Goal: Task Accomplishment & Management: Manage account settings

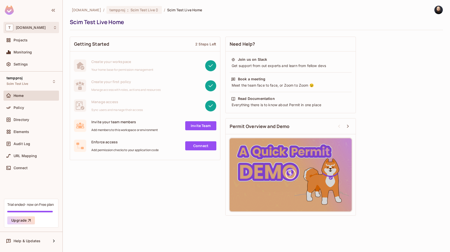
click at [46, 29] on div "T tk-permit.io" at bounding box center [31, 27] width 51 height 7
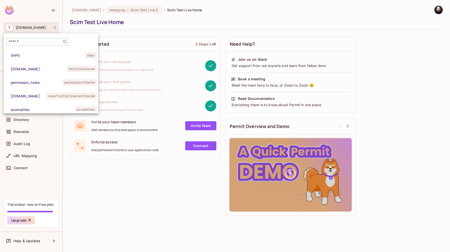
click at [50, 41] on input "text" at bounding box center [34, 41] width 53 height 5
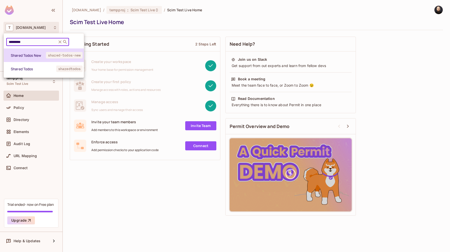
type input "*********"
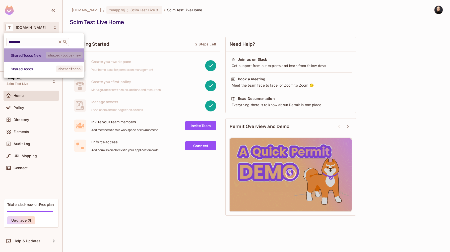
click at [39, 57] on span "Shared Todos New" at bounding box center [28, 55] width 35 height 5
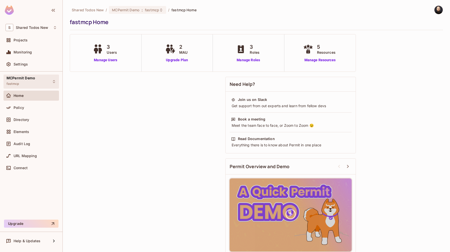
click at [24, 81] on div "MCPermit Demo fastmcp" at bounding box center [21, 81] width 29 height 11
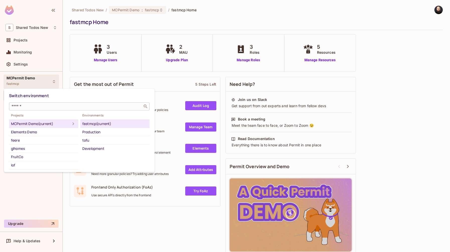
click at [29, 106] on input "text" at bounding box center [76, 106] width 130 height 5
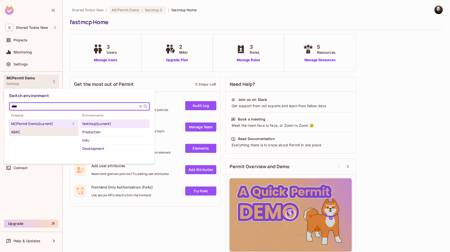
type input "****"
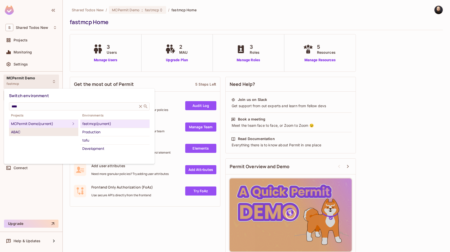
click at [31, 129] on div "ABAC" at bounding box center [43, 132] width 65 height 6
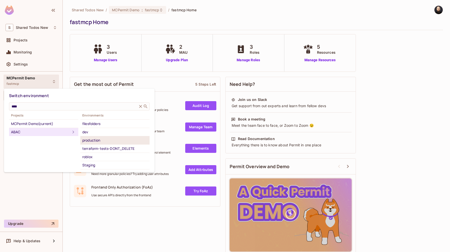
click at [124, 140] on div "production" at bounding box center [114, 140] width 65 height 6
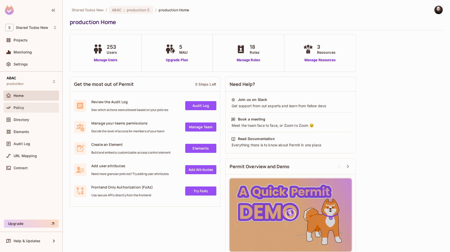
click at [29, 106] on div "Policy" at bounding box center [35, 108] width 43 height 4
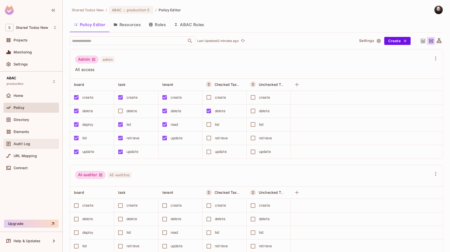
click at [28, 144] on span "Audit Log" at bounding box center [22, 144] width 17 height 4
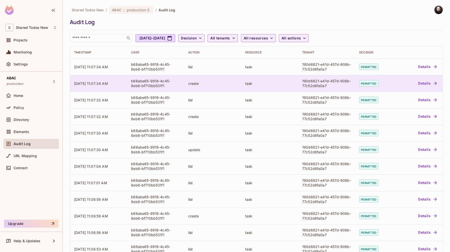
click at [426, 85] on button "Details" at bounding box center [427, 83] width 23 height 8
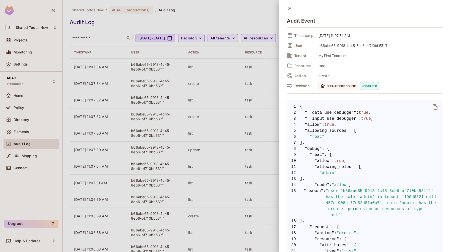
drag, startPoint x: 194, startPoint y: 30, endPoint x: 179, endPoint y: 32, distance: 15.6
click at [194, 30] on div at bounding box center [225, 126] width 450 height 252
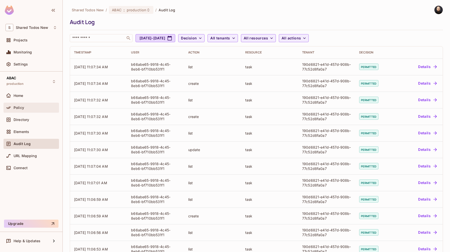
click at [10, 106] on icon at bounding box center [8, 107] width 5 height 5
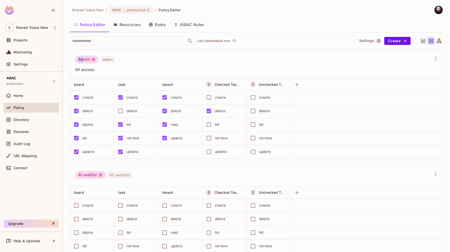
drag, startPoint x: 84, startPoint y: 60, endPoint x: 78, endPoint y: 60, distance: 6.5
click at [78, 60] on div "Admin" at bounding box center [87, 59] width 24 height 8
click at [138, 67] on div "Admin admin All access" at bounding box center [253, 63] width 357 height 17
click at [297, 86] on icon "button" at bounding box center [297, 85] width 6 height 6
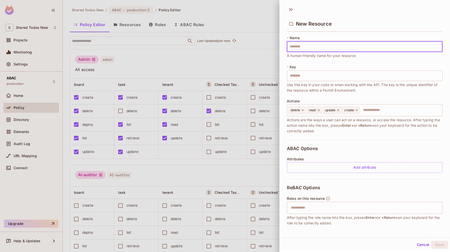
type input "*"
type input "**"
type input "***"
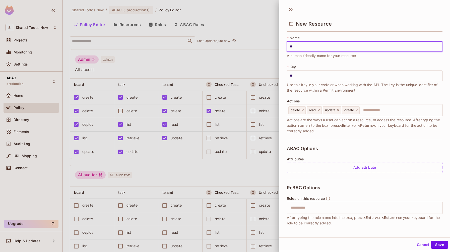
type input "***"
type input "****"
type input "*****"
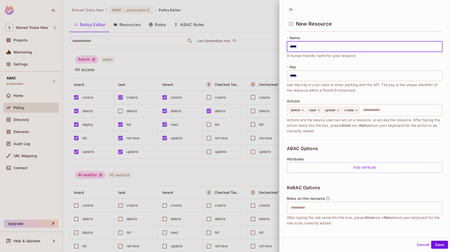
type input "******"
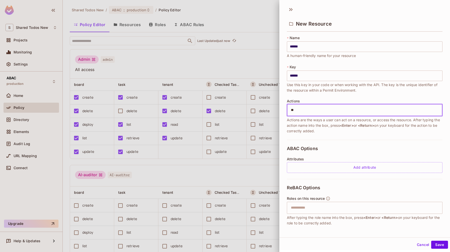
type input "***"
type input "*****"
click at [306, 83] on span "Use this key in your code or when working with the API. The key is the unique i…" at bounding box center [365, 87] width 156 height 11
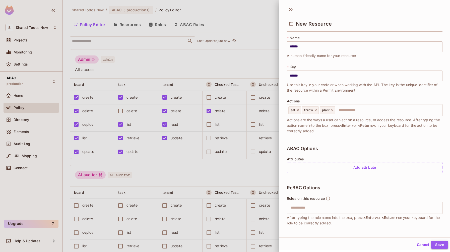
click at [431, 242] on button "Save" at bounding box center [439, 245] width 17 height 8
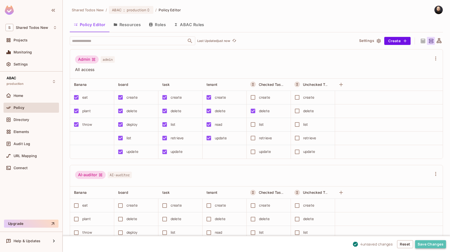
click at [420, 246] on button "Save Changes" at bounding box center [430, 244] width 31 height 8
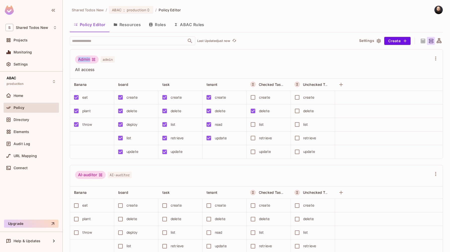
drag, startPoint x: 88, startPoint y: 58, endPoint x: 76, endPoint y: 58, distance: 11.8
click at [76, 58] on div "Admin" at bounding box center [87, 59] width 24 height 8
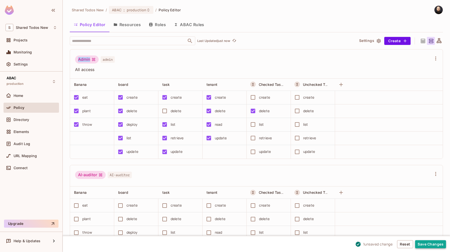
drag, startPoint x: 429, startPoint y: 245, endPoint x: 422, endPoint y: 243, distance: 6.5
click at [428, 245] on button "Save Changes" at bounding box center [430, 244] width 31 height 8
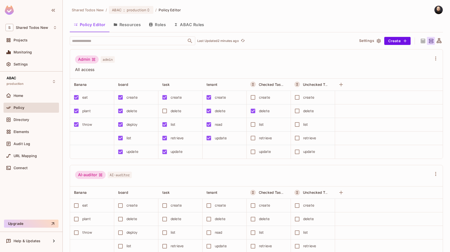
click at [229, 69] on span "All access" at bounding box center [253, 70] width 357 height 6
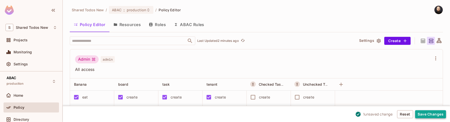
click at [432, 117] on button "Save Changes" at bounding box center [430, 114] width 31 height 8
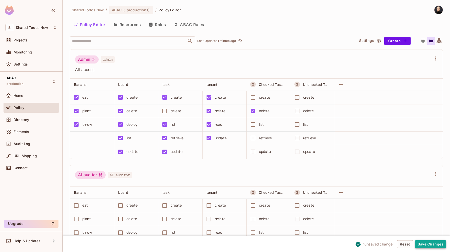
click at [437, 244] on button "Save Changes" at bounding box center [430, 244] width 31 height 8
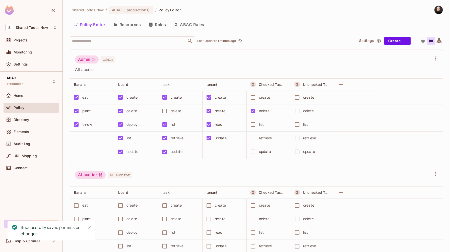
click at [88, 227] on icon "Close" at bounding box center [89, 227] width 5 height 5
click at [200, 30] on button "ABAC Rules" at bounding box center [189, 24] width 38 height 13
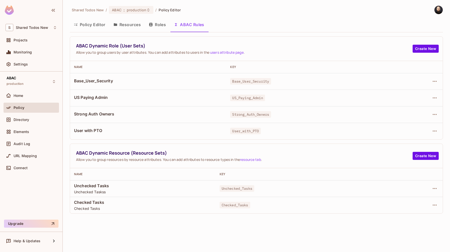
click at [441, 203] on td at bounding box center [412, 205] width 62 height 17
click at [431, 205] on button "button" at bounding box center [435, 205] width 8 height 8
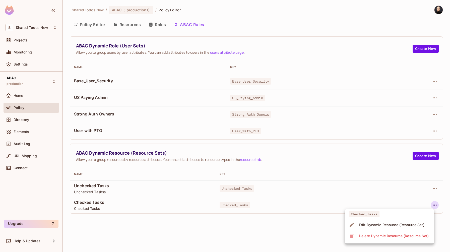
click at [405, 225] on div "Edit Dynamic Resource (Resource Set)" at bounding box center [391, 224] width 65 height 5
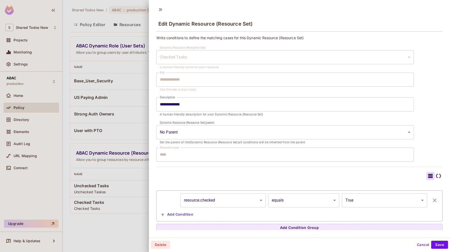
click at [156, 154] on div "**********" at bounding box center [299, 131] width 301 height 197
click at [420, 244] on button "Cancel" at bounding box center [423, 245] width 16 height 8
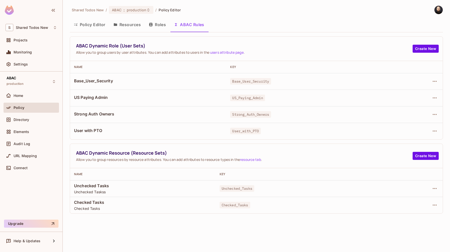
click at [96, 25] on button "Policy Editor" at bounding box center [90, 24] width 40 height 13
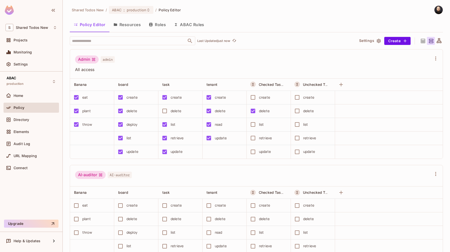
click at [197, 26] on button "ABAC Rules" at bounding box center [189, 24] width 38 height 13
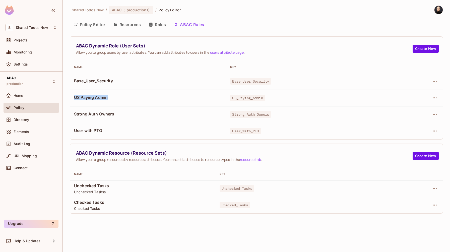
drag, startPoint x: 75, startPoint y: 96, endPoint x: 113, endPoint y: 97, distance: 38.4
click at [113, 97] on span "US Paying Admin" at bounding box center [148, 98] width 148 height 6
click at [434, 94] on button "button" at bounding box center [435, 98] width 8 height 8
click at [404, 112] on span "Edit Dynamic Role (User Set)" at bounding box center [400, 109] width 52 height 8
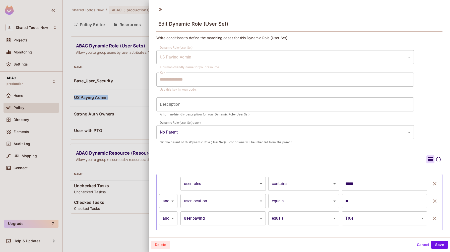
click at [419, 244] on button "Cancel" at bounding box center [423, 245] width 16 height 8
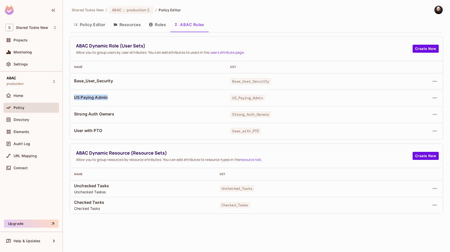
click at [93, 29] on button "Policy Editor" at bounding box center [90, 24] width 40 height 13
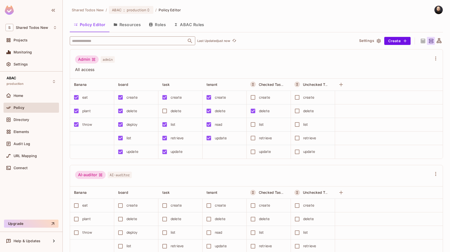
click at [102, 40] on input "text" at bounding box center [128, 40] width 115 height 9
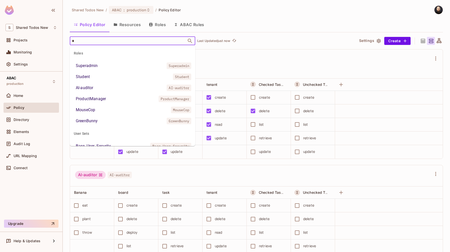
type input "**"
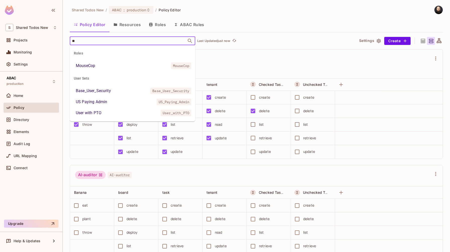
click at [95, 100] on div "US Paying Admin" at bounding box center [91, 102] width 31 height 6
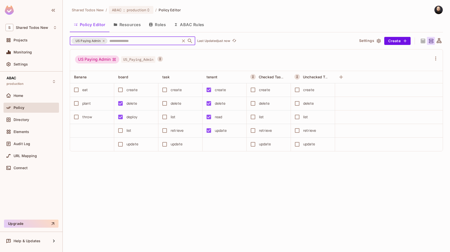
click at [104, 41] on icon at bounding box center [103, 40] width 3 height 3
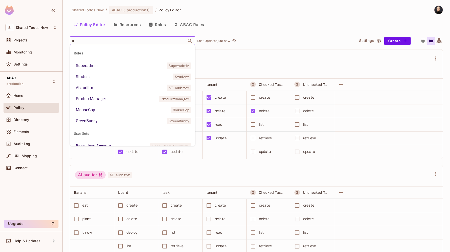
type input "**"
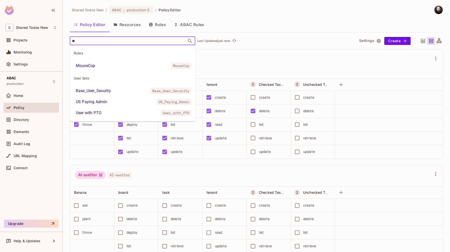
click at [105, 104] on div "US Paying Admin" at bounding box center [91, 102] width 31 height 6
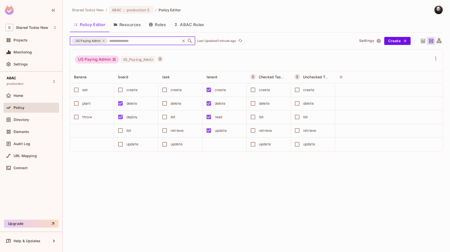
click at [193, 26] on button "ABAC Rules" at bounding box center [189, 24] width 38 height 13
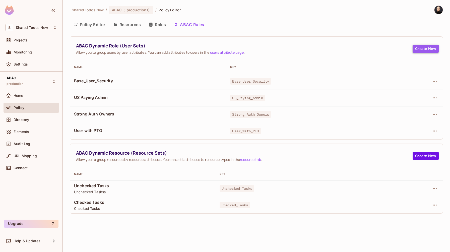
click at [432, 48] on button "Create New" at bounding box center [426, 49] width 26 height 8
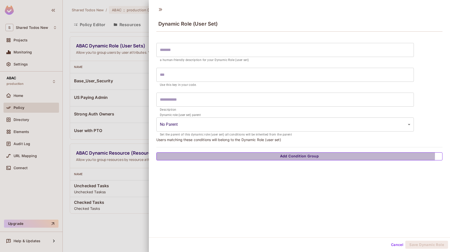
click at [229, 155] on button "Add Condition Group" at bounding box center [299, 156] width 286 height 8
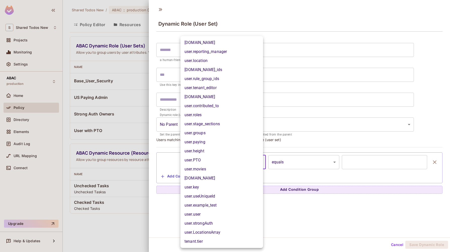
click at [236, 159] on body "S Shared Todos New Projects Monitoring Settings ABAC production Home Policy Dir…" at bounding box center [225, 126] width 450 height 252
click at [220, 99] on li "user.email" at bounding box center [221, 96] width 83 height 9
click at [235, 157] on body "S Shared Todos New Projects Monitoring Settings ABAC production Home Policy Dir…" at bounding box center [225, 126] width 450 height 252
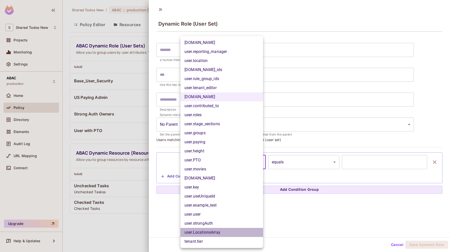
click at [217, 234] on li "user.LocationsArray" at bounding box center [221, 232] width 83 height 9
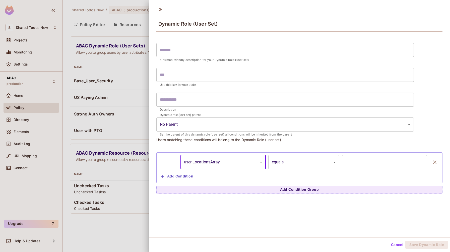
click at [293, 162] on body "S Shared Todos New Projects Monitoring Settings ABAC production Home Policy Dir…" at bounding box center [225, 126] width 450 height 252
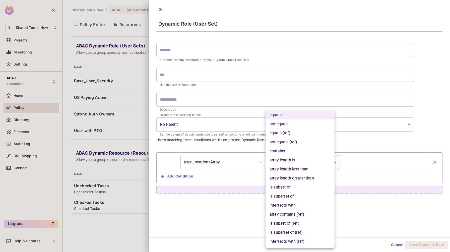
click at [238, 162] on div at bounding box center [225, 126] width 450 height 252
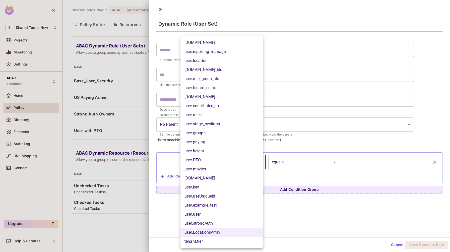
click at [225, 160] on body "S Shared Todos New Projects Monitoring Settings ABAC production Home Policy Dir…" at bounding box center [225, 126] width 450 height 252
drag, startPoint x: 384, startPoint y: 233, endPoint x: 391, endPoint y: 250, distance: 18.3
click at [384, 233] on div at bounding box center [225, 126] width 450 height 252
click at [244, 163] on body "S Shared Todos New Projects Monitoring Settings ABAC production Home Policy Dir…" at bounding box center [225, 126] width 450 height 252
click at [210, 96] on li "user.email" at bounding box center [221, 96] width 83 height 9
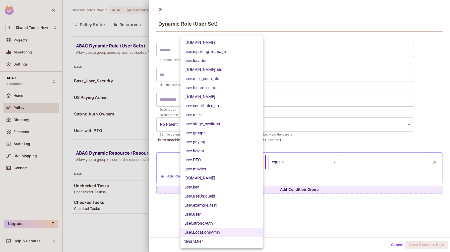
type input "**********"
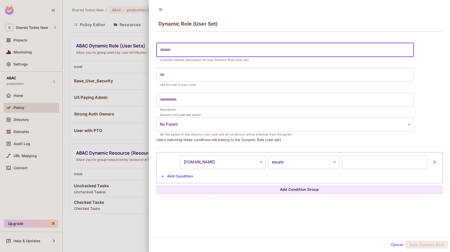
type input "*"
type input "**"
type input "***"
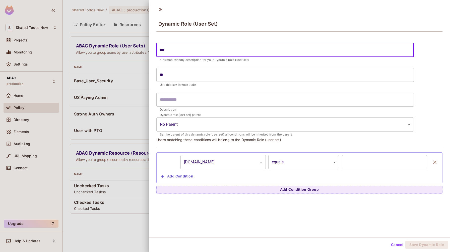
type input "***"
type input "****"
type input "*****"
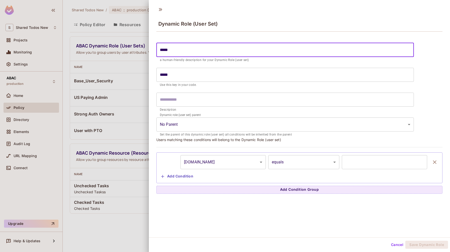
type input "*****"
click at [302, 161] on body "S Shared Todos New Projects Monitoring Settings ABAC production Home Policy Dir…" at bounding box center [225, 126] width 450 height 252
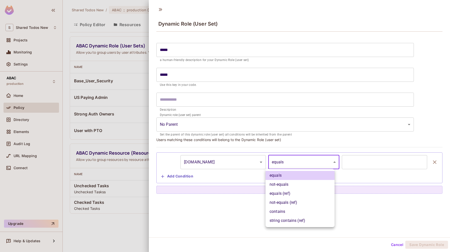
click at [296, 210] on li "contains" at bounding box center [300, 211] width 69 height 9
type input "********"
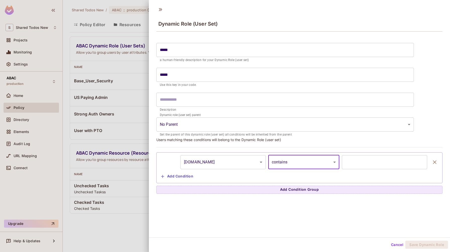
click at [346, 165] on input "text" at bounding box center [384, 162] width 85 height 14
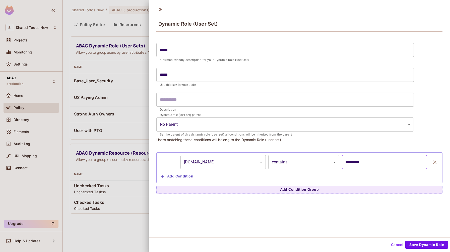
type input "*********"
click at [227, 49] on input "*****" at bounding box center [284, 50] width 257 height 14
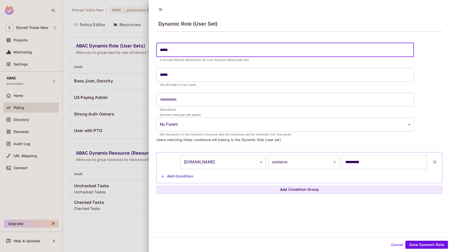
type input "*"
type input "**"
type input "***"
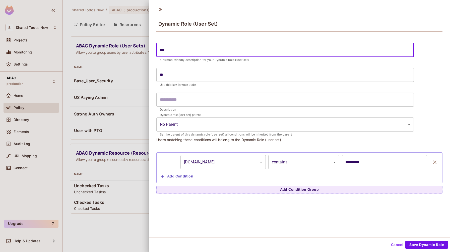
type input "***"
type input "****"
type input "*****"
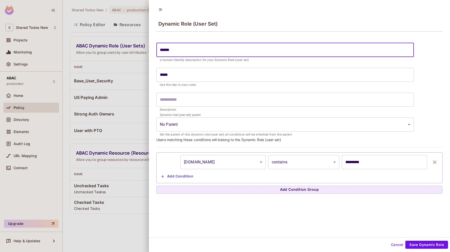
type input "*******"
type input "********"
type input "*********"
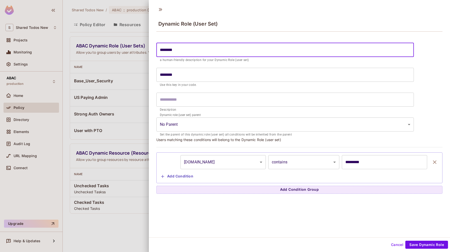
type input "*********"
type input "**********"
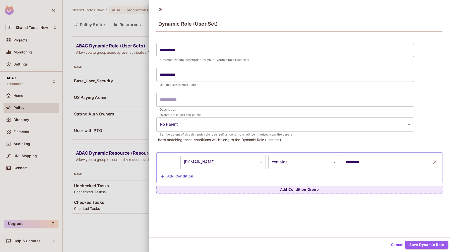
click at [430, 245] on button "Save Dynamic Role" at bounding box center [426, 245] width 43 height 8
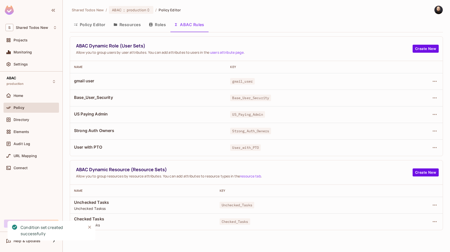
click at [88, 22] on button "Policy Editor" at bounding box center [90, 24] width 40 height 13
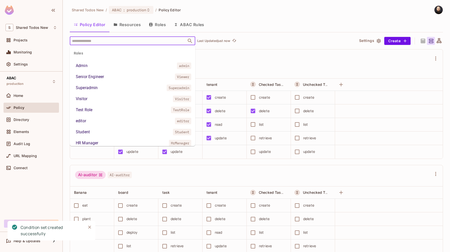
drag, startPoint x: 100, startPoint y: 42, endPoint x: 98, endPoint y: 42, distance: 2.5
click at [100, 42] on input "text" at bounding box center [128, 40] width 115 height 9
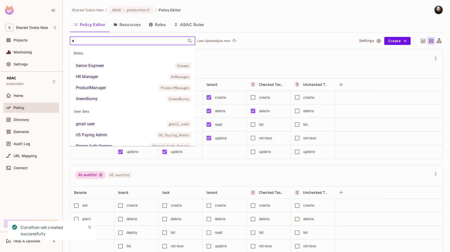
type input "**"
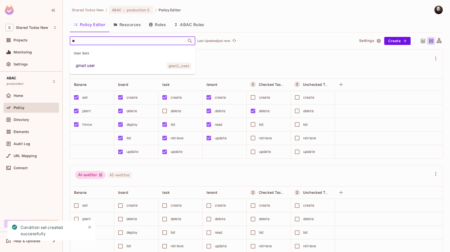
click at [104, 68] on li "gmail user gmail_user" at bounding box center [132, 65] width 125 height 9
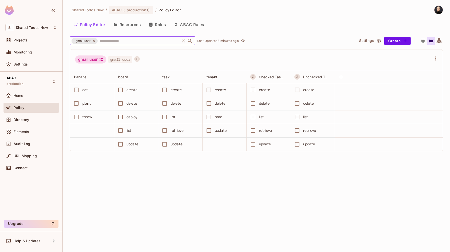
click at [176, 103] on div "delete" at bounding box center [176, 104] width 11 height 6
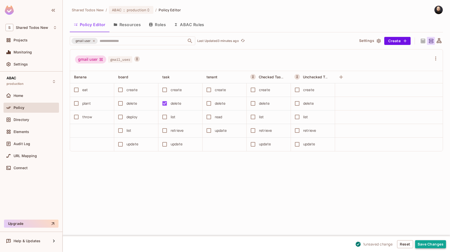
click at [424, 244] on button "Save Changes" at bounding box center [430, 244] width 31 height 8
click at [421, 245] on button "Save Changes" at bounding box center [430, 244] width 31 height 8
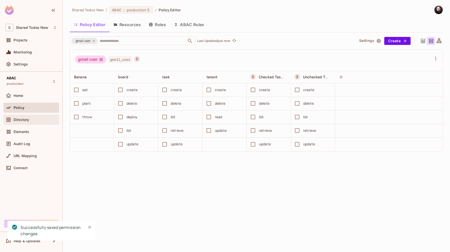
click at [17, 120] on span "Directory" at bounding box center [22, 120] width 16 height 4
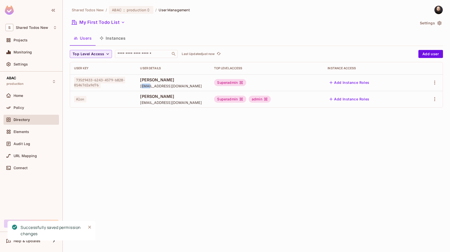
drag, startPoint x: 143, startPoint y: 86, endPoint x: 152, endPoint y: 85, distance: 9.6
click at [152, 85] on span "raz@permit.io" at bounding box center [173, 86] width 66 height 5
click at [221, 82] on div "Superadmin" at bounding box center [230, 82] width 32 height 7
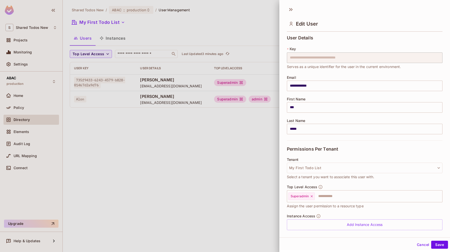
click at [233, 135] on div at bounding box center [225, 126] width 450 height 252
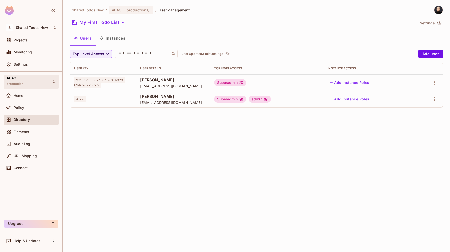
click at [35, 83] on div "ABAC production" at bounding box center [31, 82] width 55 height 14
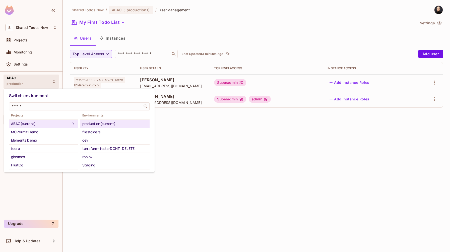
click at [31, 28] on div at bounding box center [225, 126] width 450 height 252
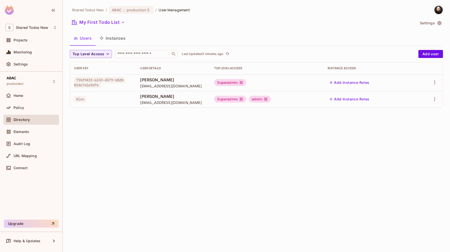
click at [31, 28] on div "Switch environment ​ Projects ABAC (current) MCPermit Demo Elements Demo feere …" at bounding box center [225, 126] width 450 height 252
click at [31, 28] on span "Shared Todos New" at bounding box center [32, 28] width 32 height 4
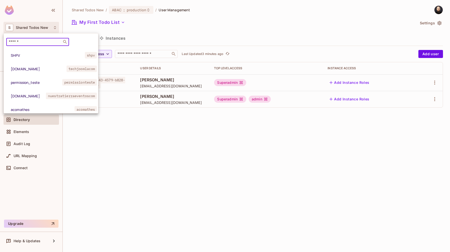
click at [32, 44] on input "text" at bounding box center [34, 41] width 53 height 5
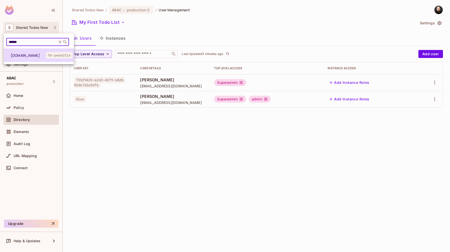
type input "******"
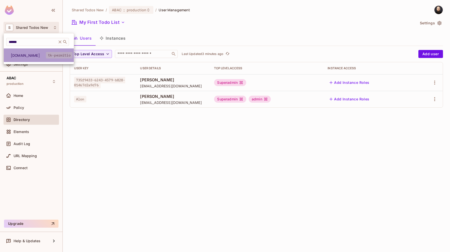
click at [40, 57] on li "tk-permit.io tk-permitio" at bounding box center [39, 55] width 70 height 14
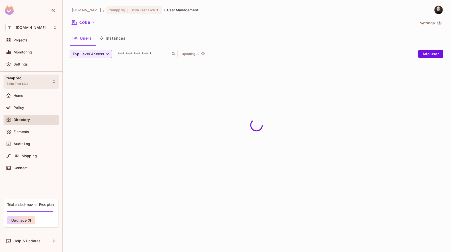
click at [28, 83] on span "Scim Test Live" at bounding box center [18, 84] width 22 height 4
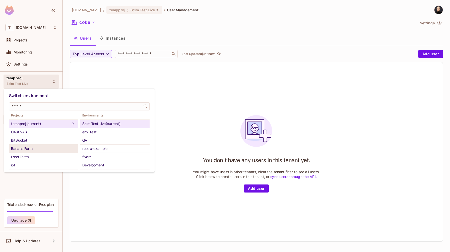
click at [29, 149] on div "Banana Farm" at bounding box center [43, 149] width 65 height 6
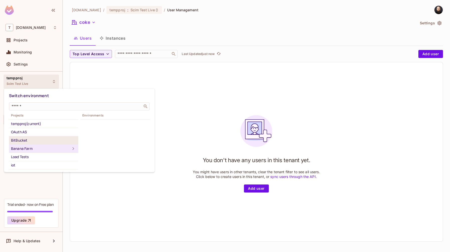
click at [39, 143] on li "BitBucket" at bounding box center [43, 140] width 69 height 8
click at [39, 147] on div "Banana Farm" at bounding box center [43, 149] width 65 height 6
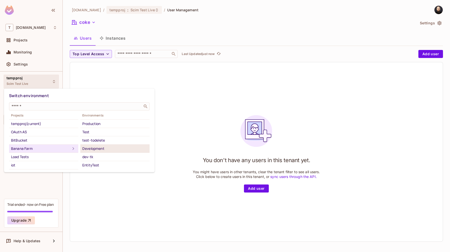
click at [101, 150] on div "Development" at bounding box center [114, 149] width 65 height 6
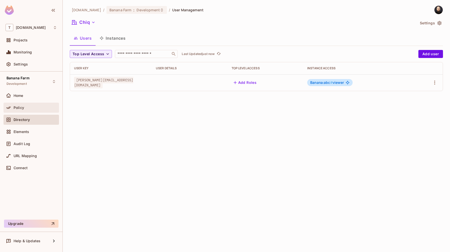
click at [27, 108] on div "Policy" at bounding box center [35, 108] width 43 height 4
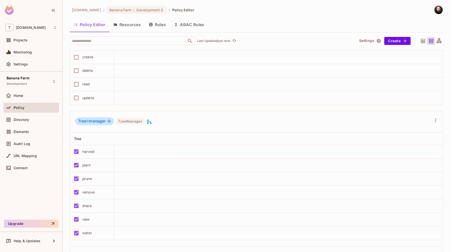
scroll to position [606, 0]
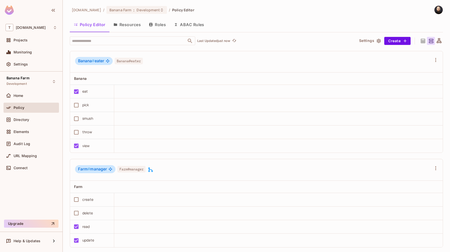
click at [118, 29] on button "Resources" at bounding box center [126, 24] width 35 height 13
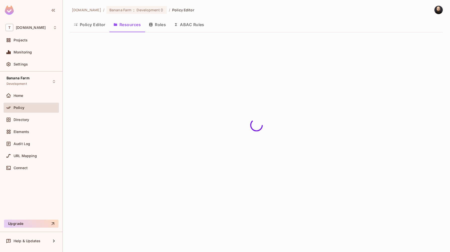
click at [22, 107] on span "Policy" at bounding box center [19, 108] width 11 height 4
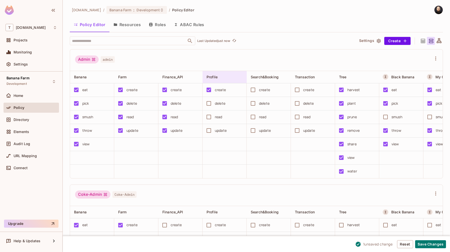
click at [234, 79] on div "Profile" at bounding box center [226, 77] width 39 height 6
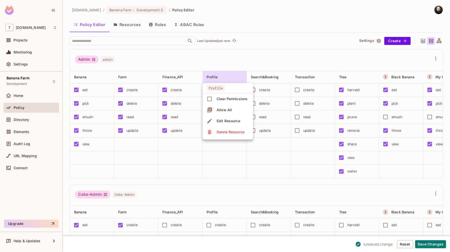
click at [228, 111] on div "Allow All" at bounding box center [224, 109] width 15 height 5
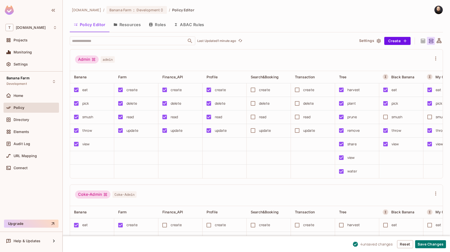
click at [134, 27] on button "Resources" at bounding box center [126, 24] width 35 height 13
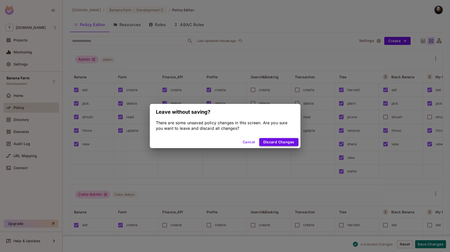
click at [273, 140] on button "Discard Changes" at bounding box center [278, 142] width 39 height 8
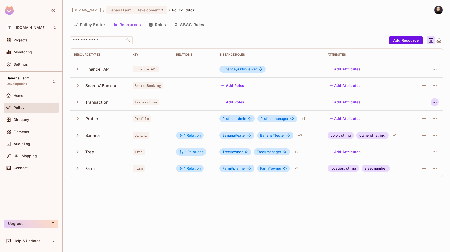
click at [432, 102] on icon "button" at bounding box center [435, 102] width 6 height 6
click at [423, 132] on div "Delete Resource" at bounding box center [415, 132] width 28 height 5
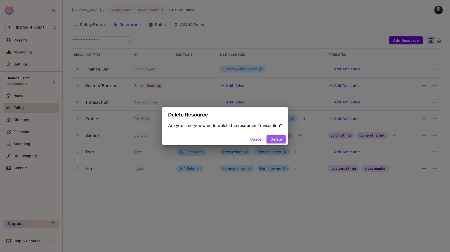
click at [273, 138] on button "Delete" at bounding box center [276, 139] width 19 height 8
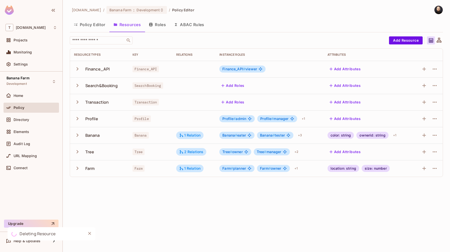
click at [429, 84] on div at bounding box center [428, 86] width 22 height 8
click at [433, 85] on icon "button" at bounding box center [435, 86] width 6 height 6
click at [427, 119] on span "Delete Resource" at bounding box center [415, 116] width 31 height 8
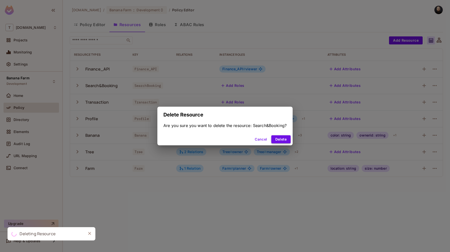
click at [279, 142] on button "Delete" at bounding box center [280, 139] width 19 height 8
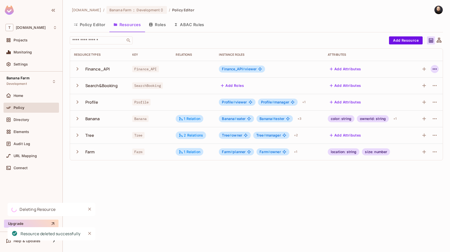
click at [434, 70] on icon "button" at bounding box center [435, 69] width 6 height 6
click at [423, 99] on div "Delete Resource" at bounding box center [415, 99] width 28 height 5
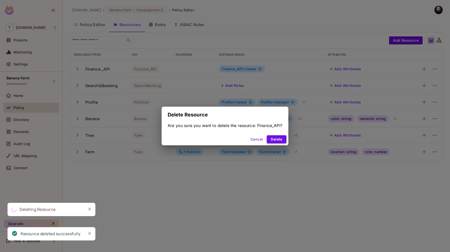
click at [277, 137] on button "Delete" at bounding box center [276, 139] width 19 height 8
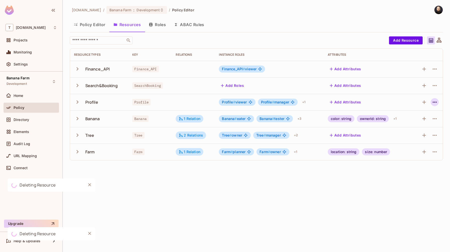
click at [435, 103] on icon "button" at bounding box center [435, 102] width 6 height 6
click at [423, 133] on div "Delete Resource" at bounding box center [415, 132] width 28 height 5
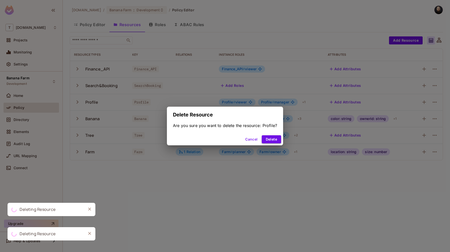
click at [274, 139] on button "Delete" at bounding box center [271, 139] width 19 height 8
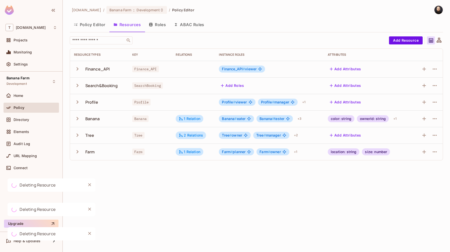
click at [439, 39] on icon at bounding box center [439, 40] width 6 height 6
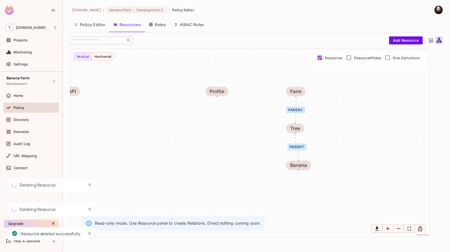
drag, startPoint x: 299, startPoint y: 105, endPoint x: 243, endPoint y: 101, distance: 56.4
click at [242, 102] on div "parent parent Finance_API Profile Banana Tree Farm" at bounding box center [249, 143] width 359 height 188
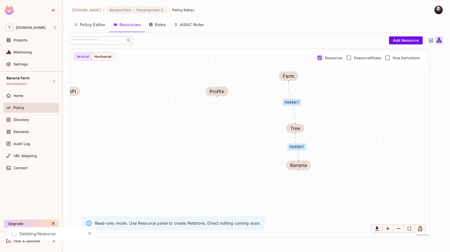
drag, startPoint x: 295, startPoint y: 87, endPoint x: 285, endPoint y: 67, distance: 22.8
click at [285, 67] on div "parent parent Finance_API Profile Banana Tree Farm" at bounding box center [249, 143] width 359 height 188
drag, startPoint x: 295, startPoint y: 128, endPoint x: 272, endPoint y: 124, distance: 22.7
click at [272, 124] on div "Tree" at bounding box center [273, 121] width 10 height 5
click at [121, 26] on button "Resources" at bounding box center [126, 24] width 35 height 13
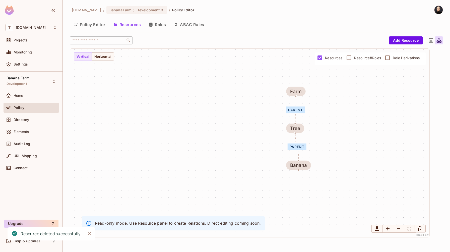
click at [432, 40] on icon at bounding box center [431, 40] width 6 height 6
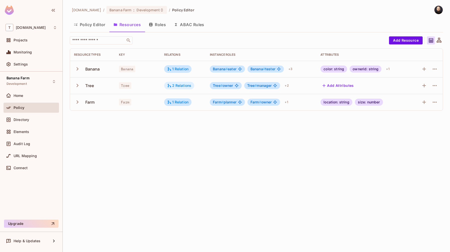
click at [171, 85] on icon at bounding box center [169, 85] width 5 height 5
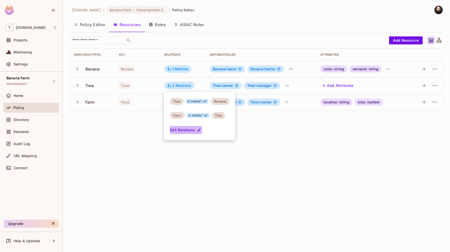
click at [183, 128] on button "Edit Relations" at bounding box center [186, 130] width 32 height 8
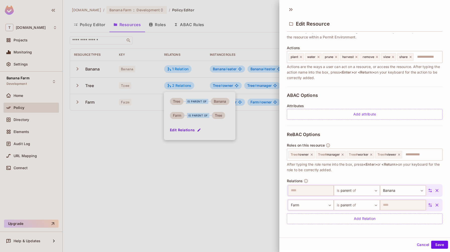
scroll to position [1, 0]
click at [419, 244] on button "Cancel" at bounding box center [423, 244] width 16 height 8
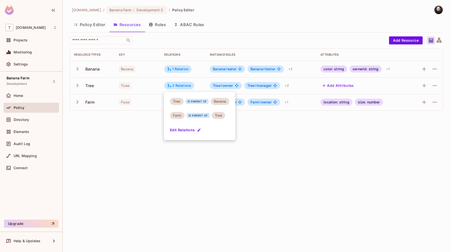
click at [262, 153] on div at bounding box center [225, 126] width 450 height 252
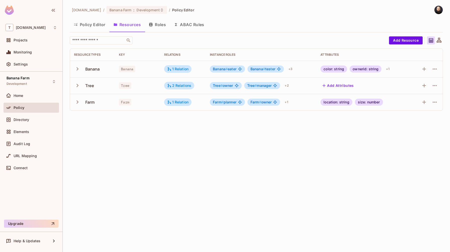
click at [160, 25] on button "Roles" at bounding box center [157, 24] width 25 height 13
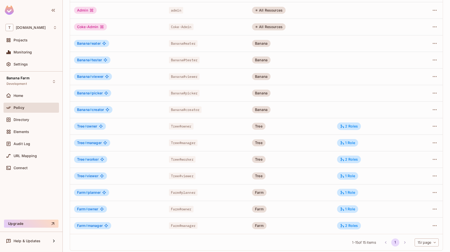
scroll to position [78, 0]
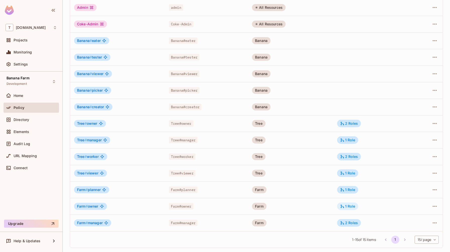
click at [348, 204] on div "1 Role" at bounding box center [347, 206] width 15 height 5
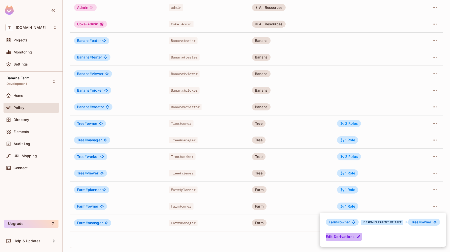
click at [345, 235] on button "Edit Derivations" at bounding box center [344, 237] width 36 height 8
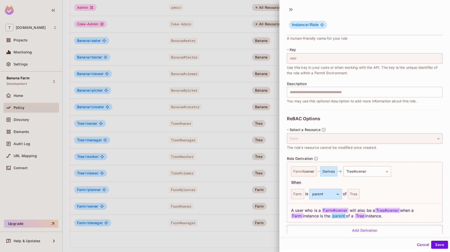
scroll to position [29, 0]
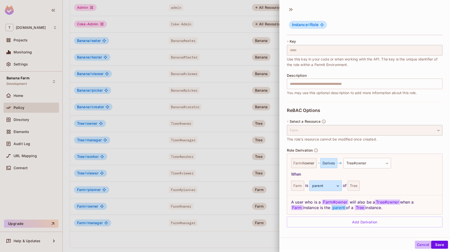
click at [416, 242] on button "Cancel" at bounding box center [423, 245] width 16 height 8
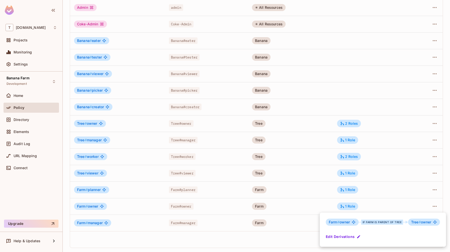
click at [308, 209] on div at bounding box center [225, 126] width 450 height 252
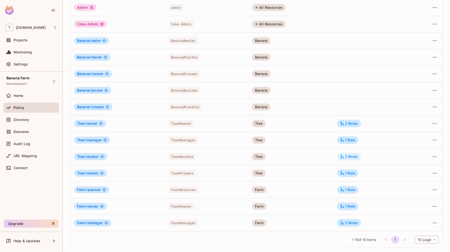
click at [353, 156] on div "2 Roles" at bounding box center [349, 156] width 18 height 5
click at [348, 128] on td "2 Roles" at bounding box center [371, 123] width 77 height 17
click at [349, 127] on div "2 Roles" at bounding box center [349, 124] width 24 height 8
click at [20, 118] on span "Directory" at bounding box center [22, 120] width 16 height 4
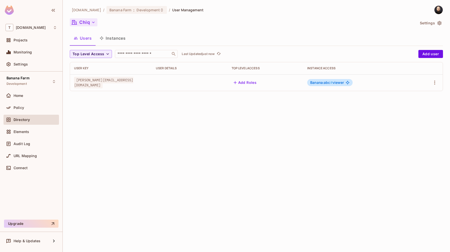
click at [95, 23] on icon "button" at bounding box center [93, 22] width 5 height 5
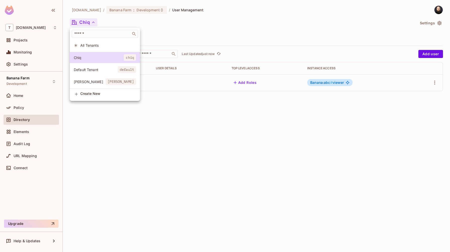
click at [89, 83] on span "Dole" at bounding box center [90, 81] width 32 height 5
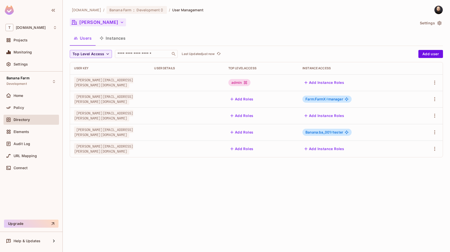
click at [119, 38] on button "Instances" at bounding box center [113, 38] width 34 height 13
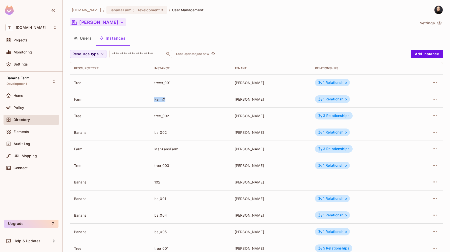
drag, startPoint x: 153, startPoint y: 98, endPoint x: 176, endPoint y: 98, distance: 22.6
click at [176, 98] on td "FarmX" at bounding box center [190, 99] width 80 height 17
click at [160, 148] on div "ManzanoFarm" at bounding box center [190, 149] width 72 height 5
click at [162, 99] on div "FarmX" at bounding box center [190, 99] width 72 height 5
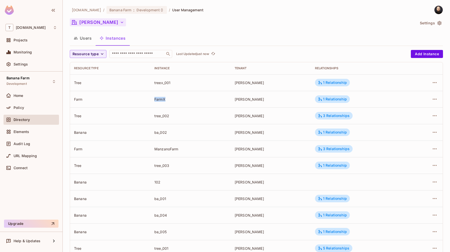
click at [162, 99] on div "FarmX" at bounding box center [190, 99] width 72 height 5
click at [334, 99] on div "1 Relationship" at bounding box center [332, 99] width 29 height 5
click at [289, 102] on div at bounding box center [225, 126] width 450 height 252
click at [338, 148] on div "3 Relationships" at bounding box center [334, 149] width 32 height 5
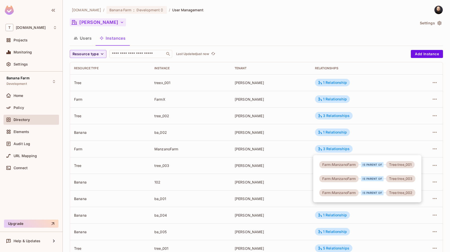
click at [270, 196] on div at bounding box center [225, 126] width 450 height 252
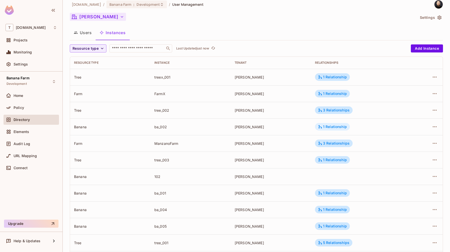
scroll to position [49, 0]
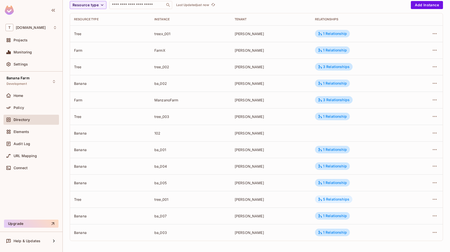
click at [327, 198] on div "5 Relationships" at bounding box center [333, 199] width 31 height 5
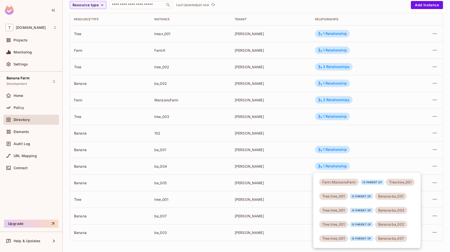
click at [209, 120] on div at bounding box center [225, 126] width 450 height 252
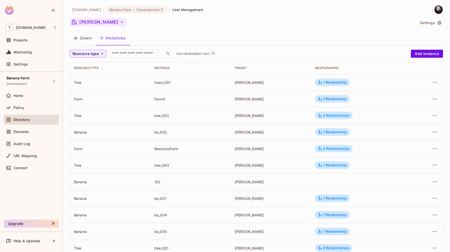
scroll to position [0, 0]
click at [91, 39] on button "Users" at bounding box center [83, 38] width 26 height 13
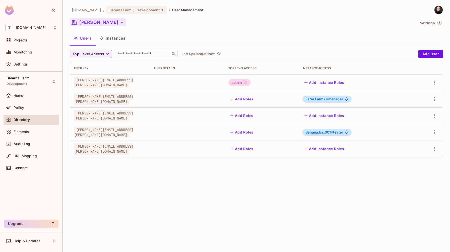
click at [245, 85] on div "admin" at bounding box center [239, 82] width 22 height 7
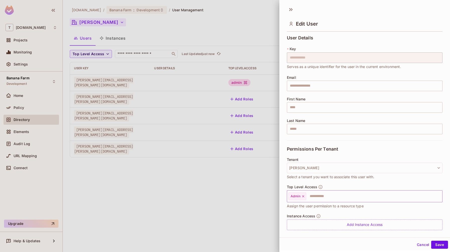
click at [305, 196] on div "Admin" at bounding box center [297, 196] width 18 height 8
click at [304, 195] on icon at bounding box center [303, 196] width 4 height 4
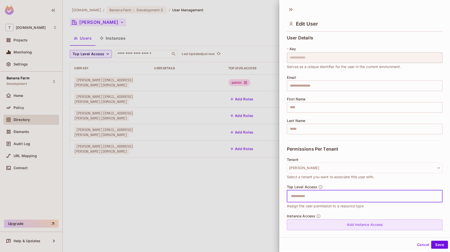
click at [303, 224] on div "Add Instance Access" at bounding box center [365, 224] width 156 height 11
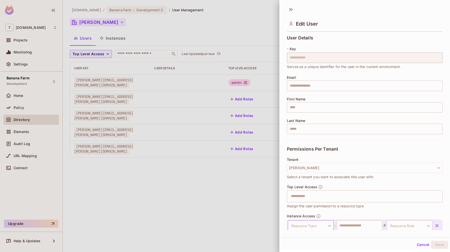
scroll to position [1, 0]
click at [312, 223] on body "**********" at bounding box center [225, 126] width 450 height 252
click at [305, 241] on li "Farm" at bounding box center [308, 241] width 46 height 9
click at [345, 224] on input "text" at bounding box center [360, 225] width 46 height 11
type input "**********"
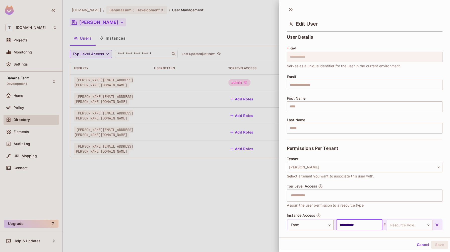
click at [419, 244] on button "Cancel" at bounding box center [423, 245] width 16 height 8
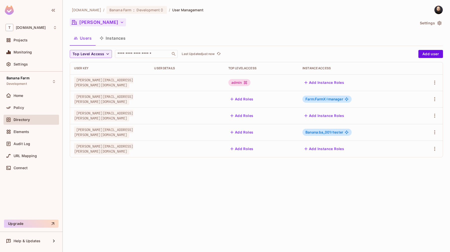
click at [109, 40] on button "Instances" at bounding box center [113, 38] width 34 height 13
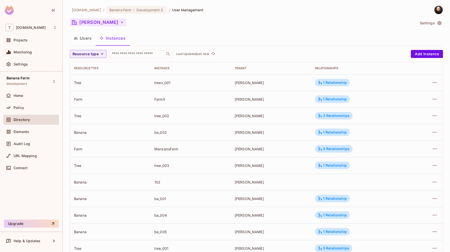
click at [167, 150] on div "ManzanoFarm" at bounding box center [190, 149] width 72 height 5
copy div "ManzanoFarm"
click at [82, 36] on button "Users" at bounding box center [83, 38] width 26 height 13
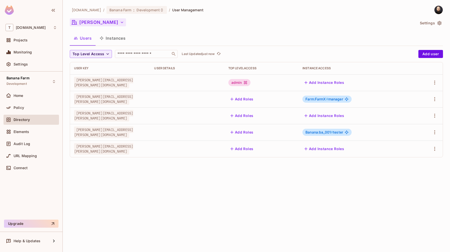
click at [242, 83] on div "admin" at bounding box center [239, 82] width 22 height 7
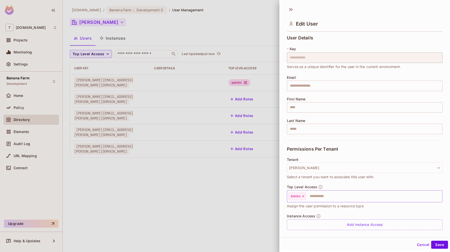
click at [303, 196] on icon at bounding box center [303, 196] width 2 height 2
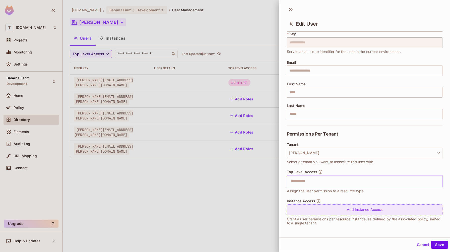
click at [302, 210] on div "Add Instance Access" at bounding box center [365, 209] width 156 height 11
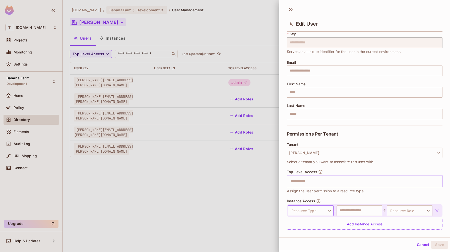
click at [314, 211] on body "**********" at bounding box center [225, 126] width 450 height 252
click at [308, 240] on li "Farm" at bounding box center [308, 241] width 46 height 9
click at [353, 204] on div "Farm **** ​ : ​ # Resource Role ​ Resource Role" at bounding box center [365, 210] width 156 height 13
click at [351, 209] on input "text" at bounding box center [360, 210] width 46 height 11
paste input "**********"
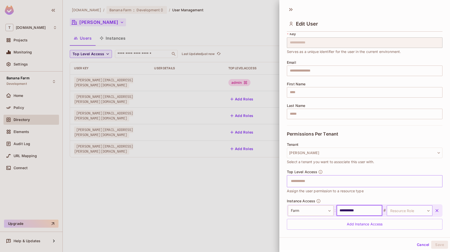
type input "**********"
click at [405, 211] on body "**********" at bounding box center [225, 126] width 450 height 252
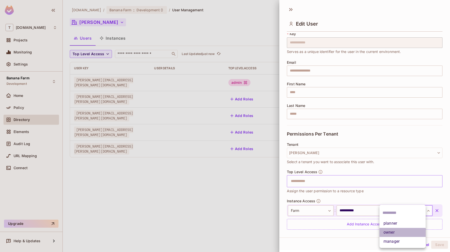
click at [400, 233] on li "owner" at bounding box center [402, 232] width 46 height 9
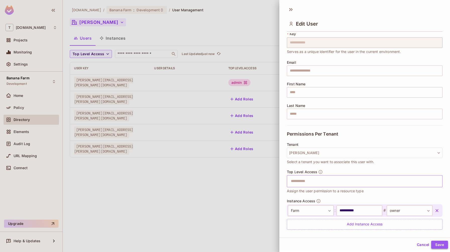
click at [431, 243] on button "Save" at bounding box center [439, 245] width 17 height 8
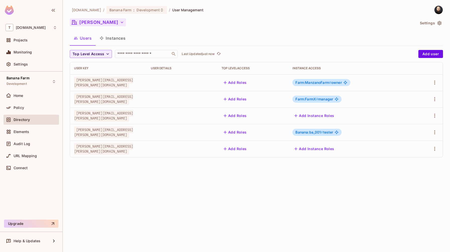
click at [121, 38] on button "Instances" at bounding box center [113, 38] width 34 height 13
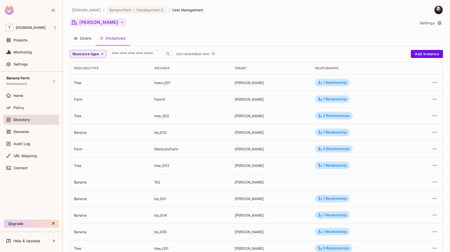
click at [327, 153] on td "3 Relationships" at bounding box center [360, 149] width 98 height 17
click at [328, 149] on div "3 Relationships" at bounding box center [334, 149] width 32 height 5
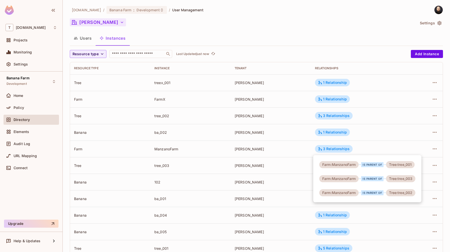
click at [279, 171] on div at bounding box center [225, 126] width 450 height 252
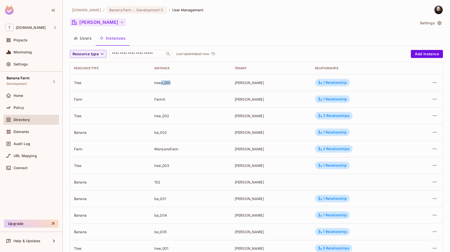
drag, startPoint x: 161, startPoint y: 83, endPoint x: 173, endPoint y: 82, distance: 12.6
click at [173, 82] on div "treex_001" at bounding box center [190, 82] width 72 height 5
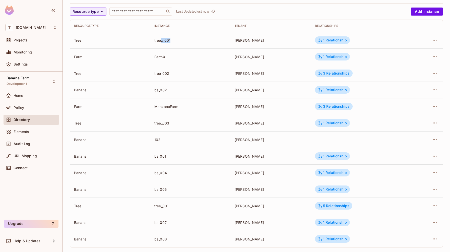
scroll to position [41, 0]
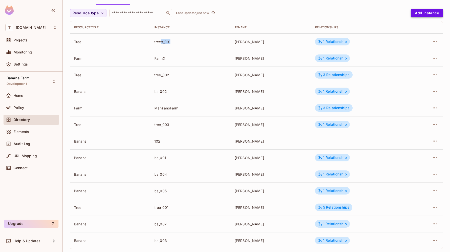
click at [414, 13] on button "Add Instance" at bounding box center [427, 13] width 32 height 8
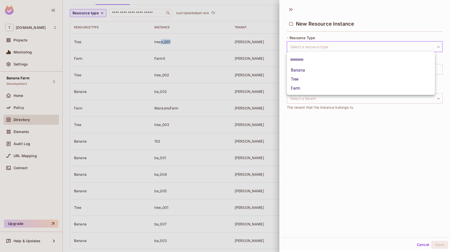
click at [352, 45] on body "T tk-permit.io Projects Monitoring Settings Banana Farm Development Home Policy…" at bounding box center [225, 126] width 450 height 252
click at [333, 80] on li "Tree" at bounding box center [361, 79] width 148 height 9
type input "****"
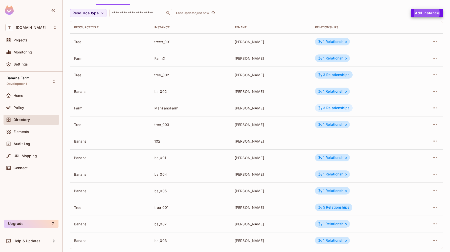
click at [335, 109] on div "3 Relationships" at bounding box center [334, 108] width 32 height 5
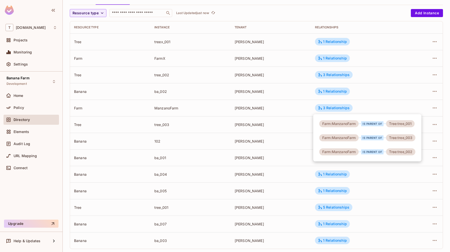
click at [270, 153] on div at bounding box center [225, 126] width 450 height 252
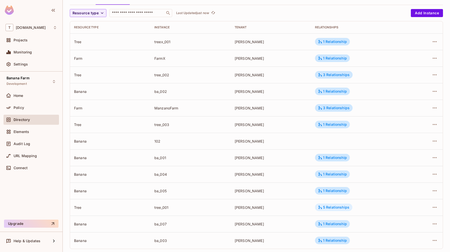
scroll to position [49, 0]
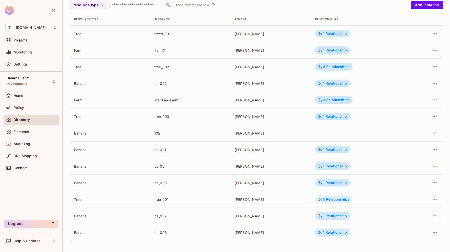
click at [336, 197] on div "5 Relationships" at bounding box center [333, 199] width 31 height 5
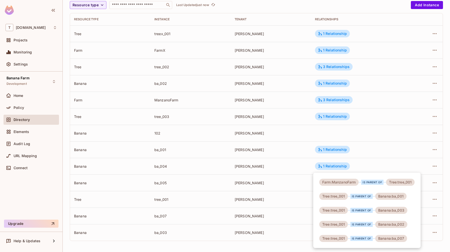
drag, startPoint x: 60, startPoint y: 102, endPoint x: 37, endPoint y: 105, distance: 22.5
click at [59, 102] on div at bounding box center [225, 126] width 450 height 252
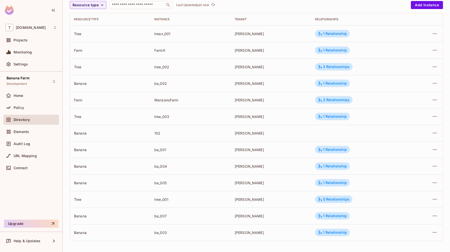
click at [37, 105] on div "Farm:ManzanoFarm is parent of Tree:tree_001 Tree:tree_001 is parent of Banana:b…" at bounding box center [225, 126] width 450 height 252
click at [36, 106] on div "Policy" at bounding box center [35, 108] width 43 height 4
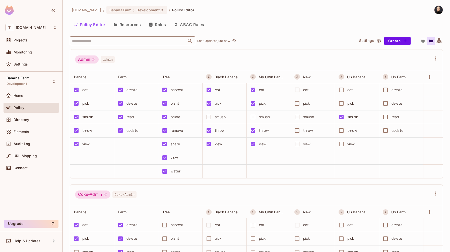
click at [108, 40] on input "text" at bounding box center [128, 40] width 115 height 9
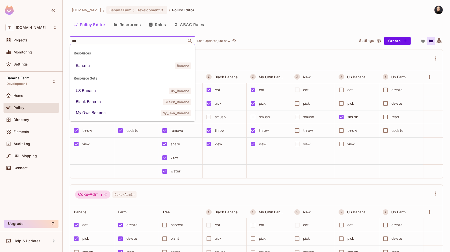
type input "****"
click at [107, 66] on li "Banana Banana" at bounding box center [132, 65] width 125 height 9
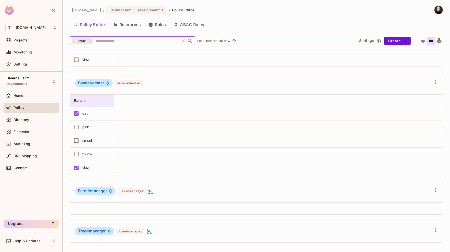
scroll to position [388, 0]
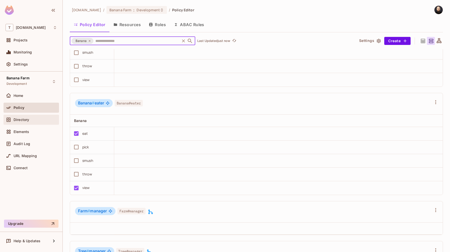
click at [30, 121] on div "Directory" at bounding box center [35, 120] width 43 height 4
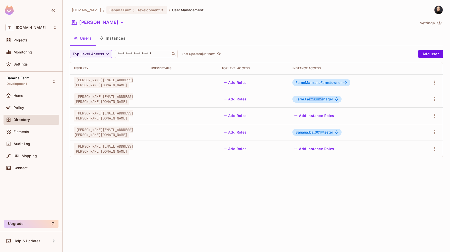
drag, startPoint x: 308, startPoint y: 100, endPoint x: 323, endPoint y: 99, distance: 15.1
click at [323, 99] on span "Farm:FarmX # manager" at bounding box center [314, 99] width 38 height 4
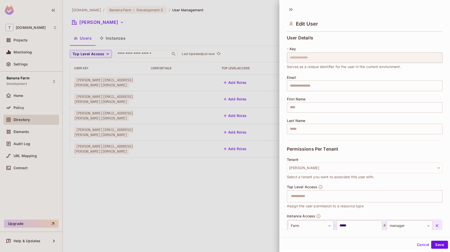
click at [265, 81] on div at bounding box center [225, 126] width 450 height 252
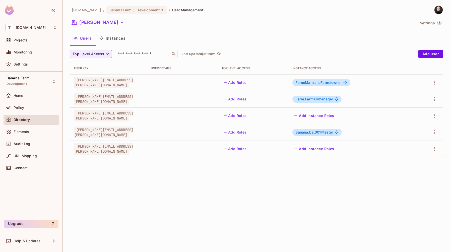
click at [321, 51] on div "Top Level Access ​ Last Updated just now" at bounding box center [243, 54] width 346 height 8
click at [31, 39] on div "Projects" at bounding box center [35, 40] width 43 height 4
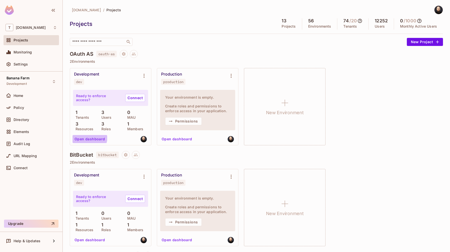
click at [89, 137] on button "Open dashboard" at bounding box center [90, 139] width 35 height 8
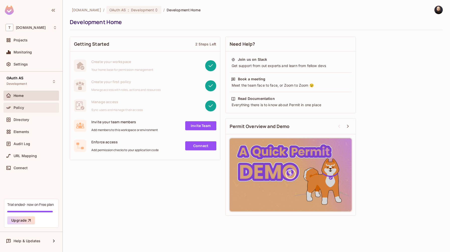
click at [16, 108] on span "Policy" at bounding box center [19, 108] width 11 height 4
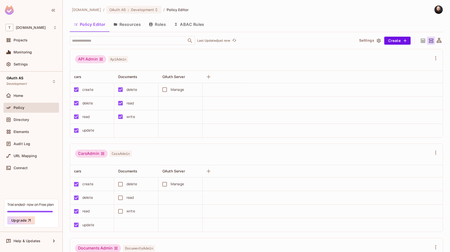
click at [122, 23] on button "Resources" at bounding box center [126, 24] width 35 height 13
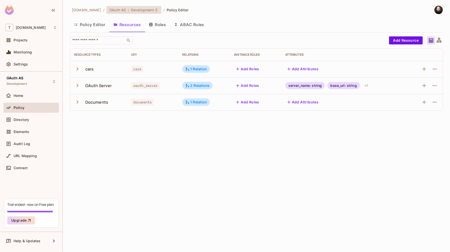
click at [139, 7] on div "OAuth AS : Development" at bounding box center [133, 10] width 55 height 8
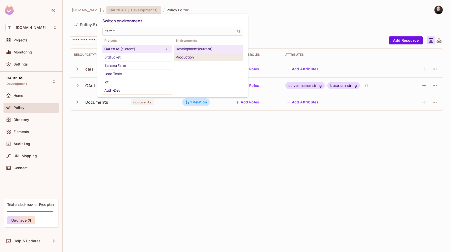
click at [195, 57] on div "Production" at bounding box center [208, 57] width 65 height 6
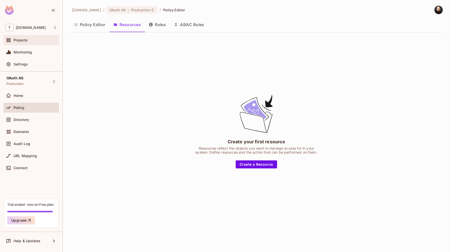
click at [30, 40] on div "Projects" at bounding box center [35, 40] width 43 height 4
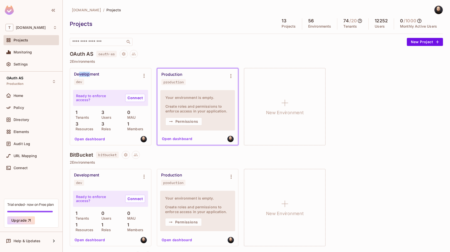
drag, startPoint x: 79, startPoint y: 74, endPoint x: 89, endPoint y: 76, distance: 10.5
click at [89, 76] on div "Development" at bounding box center [86, 74] width 25 height 5
click at [106, 94] on div "Development dev Ready to enforce access? Connect 1 Tenants 3 Users 0 MAU 3 Reso…" at bounding box center [110, 106] width 81 height 77
click at [88, 137] on button "Open dashboard" at bounding box center [90, 139] width 35 height 8
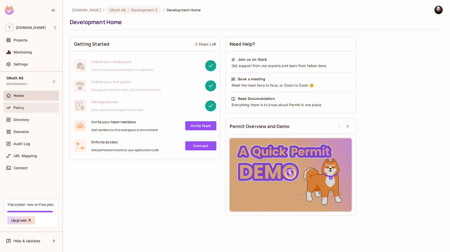
click at [18, 110] on div "Policy" at bounding box center [31, 108] width 51 height 6
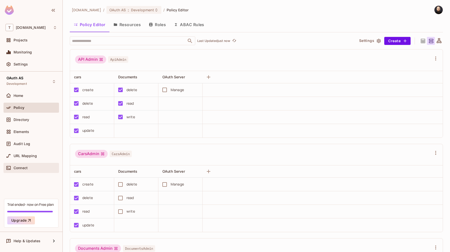
click at [14, 168] on span "Connect" at bounding box center [21, 168] width 14 height 4
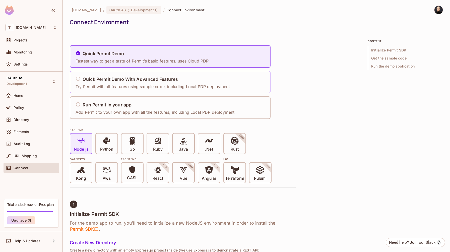
click at [92, 78] on h5 "Quick Permit Demo With Advanced Features" at bounding box center [130, 79] width 95 height 5
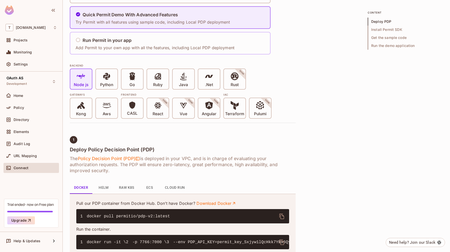
scroll to position [122, 0]
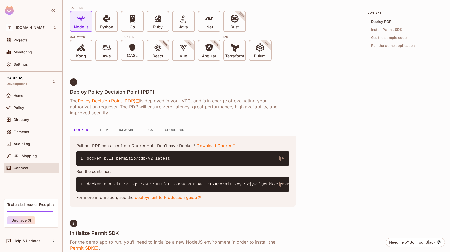
click at [166, 187] on code "1 docker run -it \ 2 -p 7766:7000 \ 3 --env PDP_API_KEY=permit_key_Sxjyw1lQcHkk…" at bounding box center [330, 184] width 500 height 5
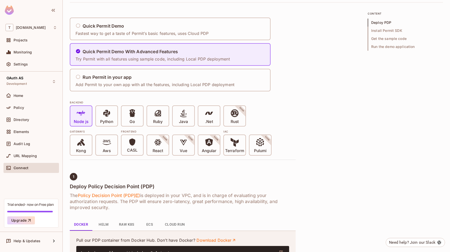
scroll to position [103, 0]
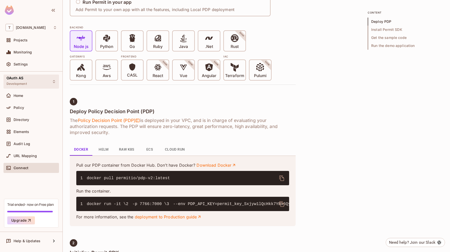
click at [15, 85] on span "Development" at bounding box center [17, 84] width 20 height 4
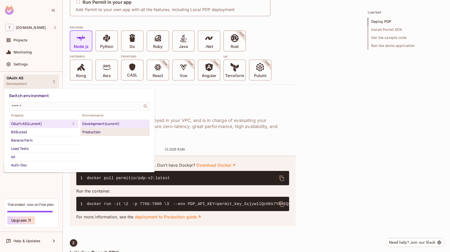
click at [99, 132] on div "Production" at bounding box center [114, 132] width 65 height 6
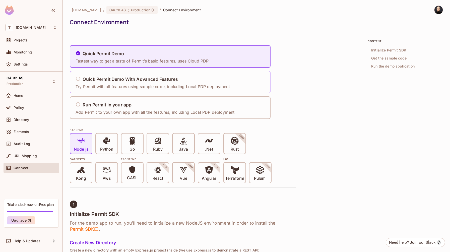
click at [104, 76] on div "Quick Permit Demo With Advanced Features Try Permit with all features using sam…" at bounding box center [153, 82] width 154 height 15
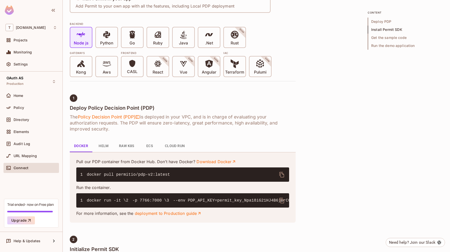
scroll to position [227, 0]
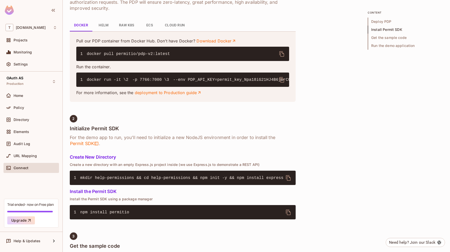
drag, startPoint x: 143, startPoint y: 92, endPoint x: 146, endPoint y: 101, distance: 9.4
click at [146, 87] on pre "1 docker run -it \ 2 -p 7766:7000 \ 3 --env PDP_API_KEY=permit_key_Npa18iG21HJ4…" at bounding box center [182, 80] width 213 height 14
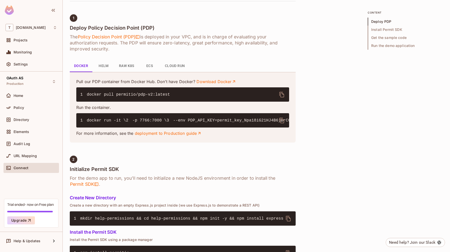
scroll to position [0, 0]
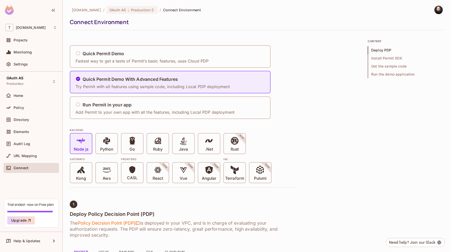
click at [10, 12] on img at bounding box center [9, 10] width 9 height 9
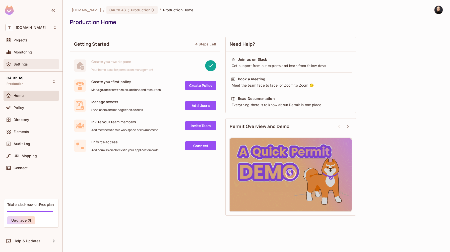
click at [24, 65] on span "Settings" at bounding box center [21, 64] width 14 height 4
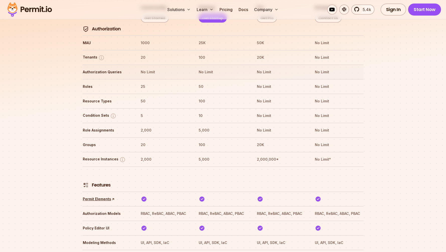
scroll to position [586, 0]
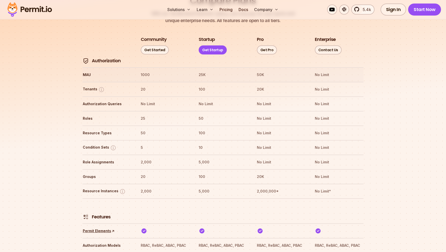
click at [144, 71] on th "1000" at bounding box center [165, 75] width 49 height 8
click at [142, 85] on th "20" at bounding box center [165, 89] width 49 height 8
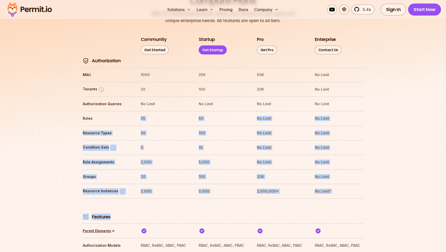
drag, startPoint x: 142, startPoint y: 111, endPoint x: 146, endPoint y: 187, distance: 76.2
